Goal: Transaction & Acquisition: Subscribe to service/newsletter

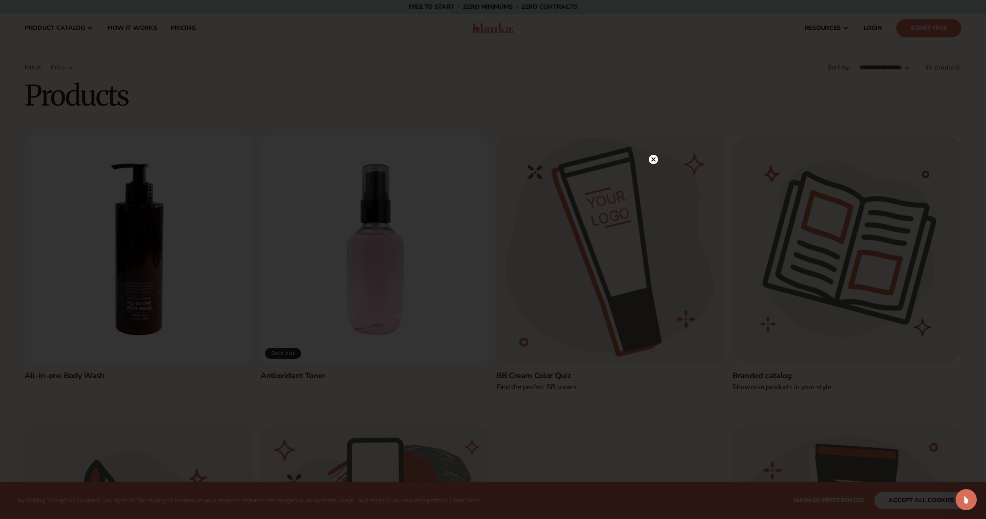
click at [656, 161] on circle at bounding box center [653, 159] width 9 height 9
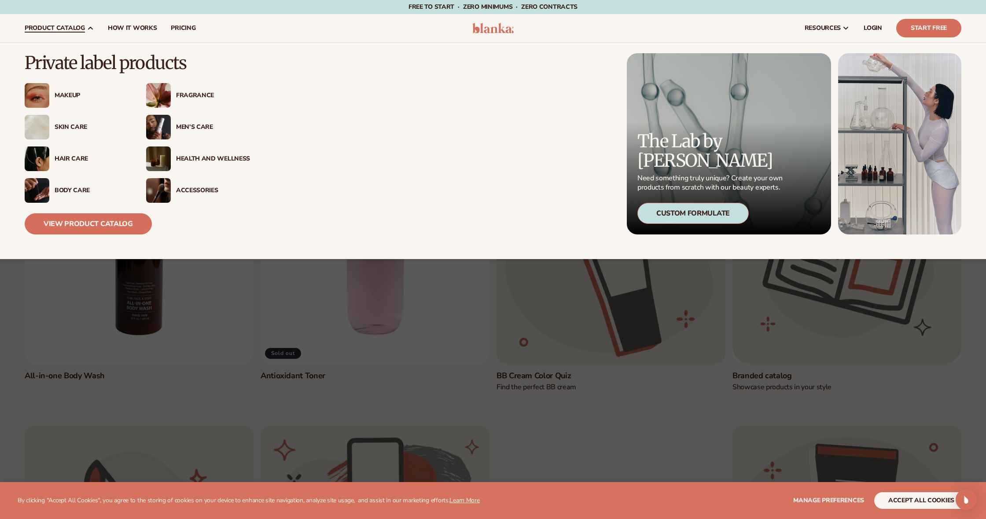
click at [177, 124] on div "Men’s Care" at bounding box center [213, 127] width 74 height 7
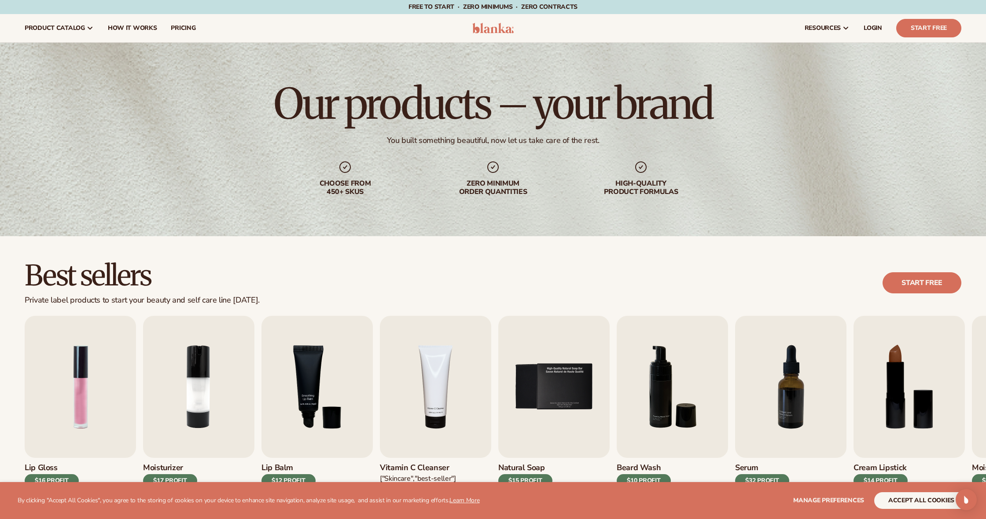
scroll to position [187, 0]
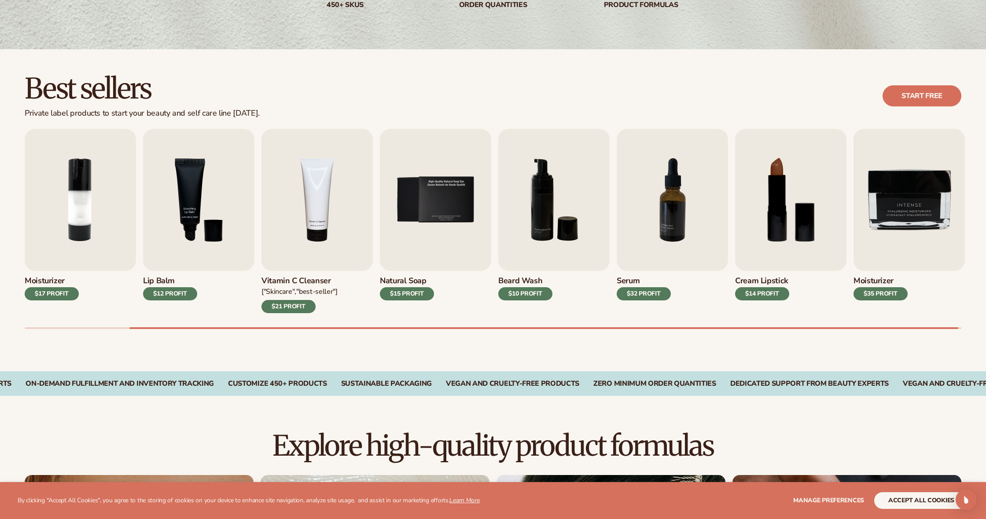
drag, startPoint x: 168, startPoint y: 326, endPoint x: 61, endPoint y: 291, distance: 111.9
click at [102, 322] on div "Lip Gloss $16 PROFIT Moisturizer $17 PROFIT Lip Balm" at bounding box center [505, 229] width 961 height 200
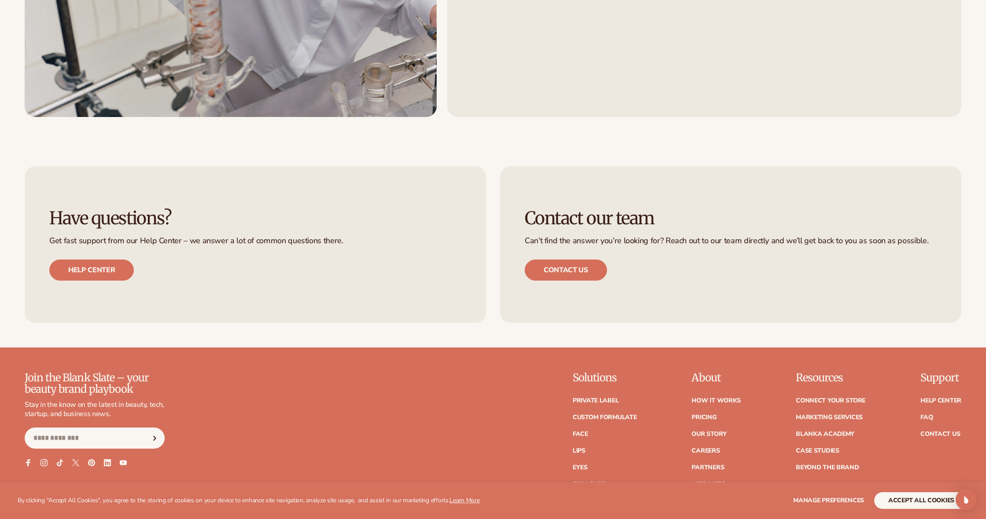
scroll to position [1671, 0]
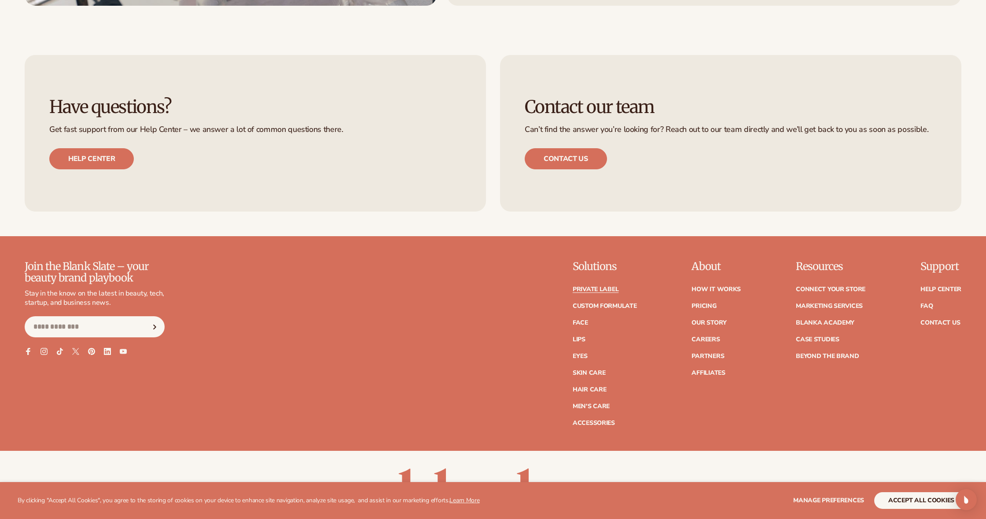
click at [581, 287] on link "Private label" at bounding box center [595, 289] width 46 height 6
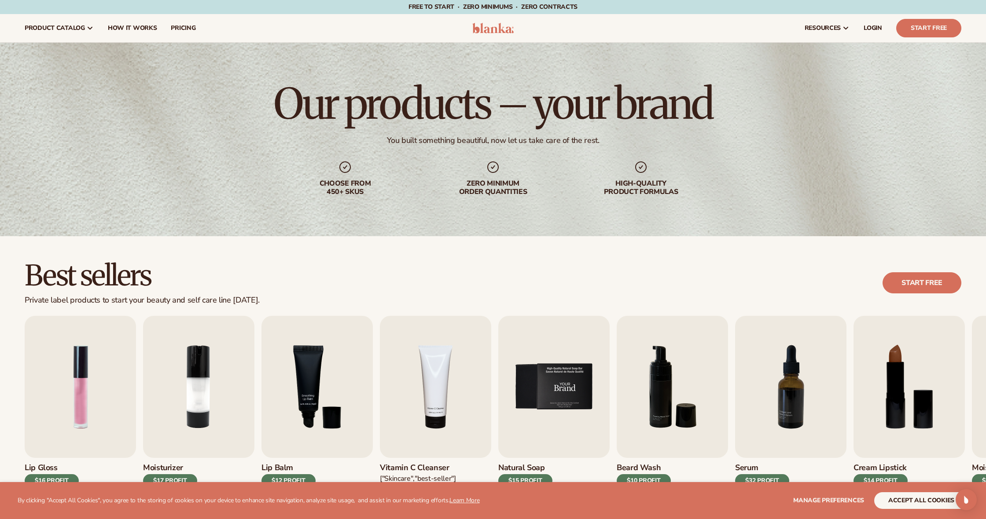
scroll to position [82, 0]
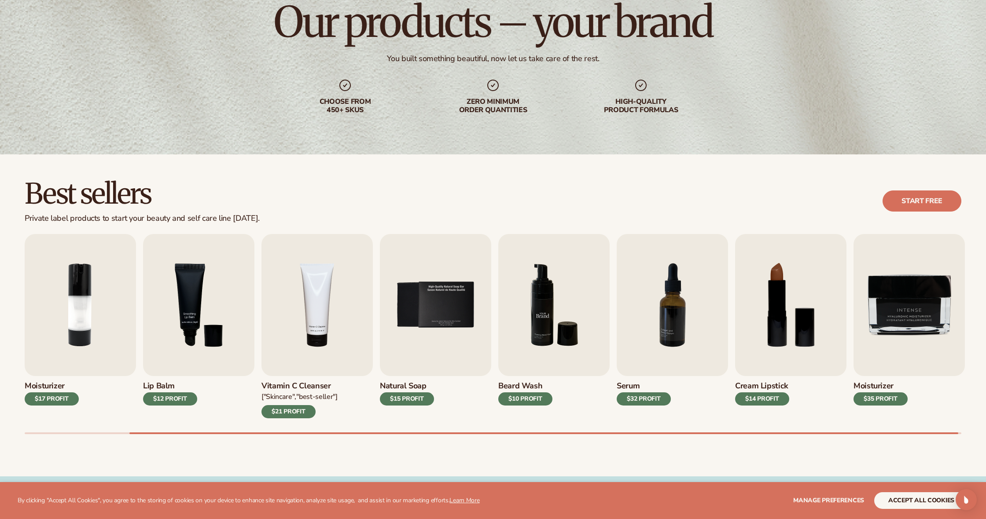
click at [511, 330] on img "6 / 9" at bounding box center [553, 305] width 111 height 142
click at [553, 333] on img "6 / 9" at bounding box center [553, 305] width 111 height 142
click at [921, 202] on link "Start free" at bounding box center [921, 201] width 79 height 21
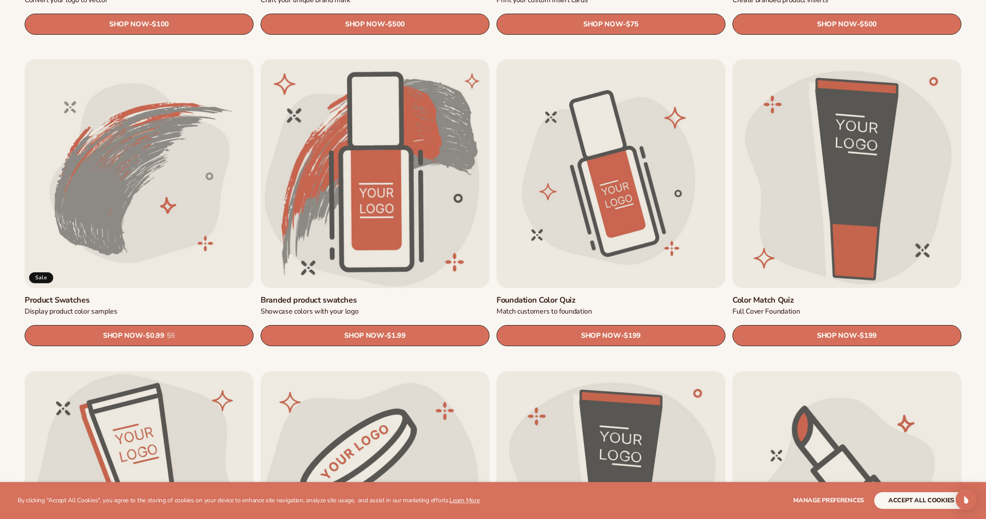
scroll to position [734, 0]
